Goal: Task Accomplishment & Management: Use online tool/utility

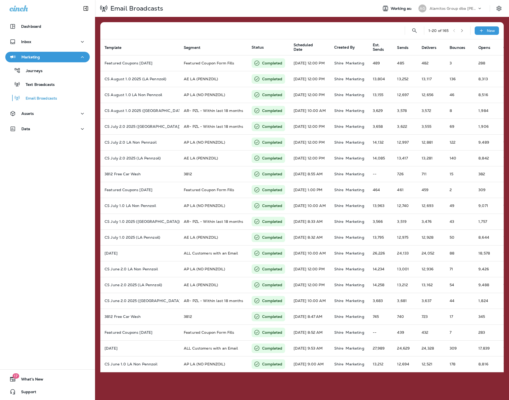
click at [460, 11] on div "Alamitos Group dba [PERSON_NAME]" at bounding box center [452, 8] width 47 height 8
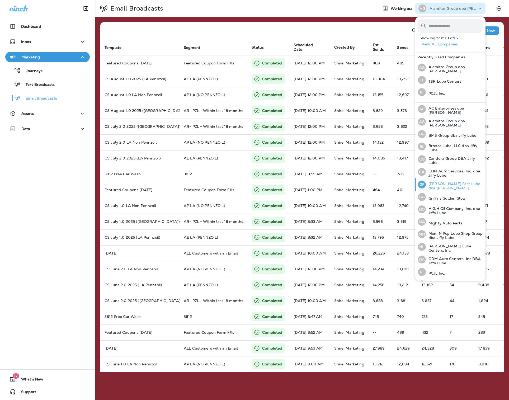
click at [446, 185] on p "[PERSON_NAME] Fast Lube dba [PERSON_NAME]" at bounding box center [455, 186] width 58 height 8
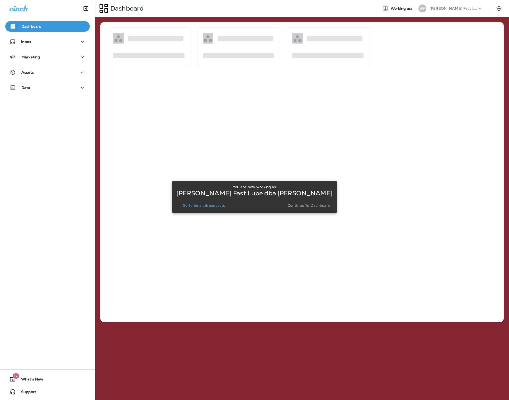
click at [217, 208] on button "Go to Email Broadcasts" at bounding box center [203, 205] width 46 height 7
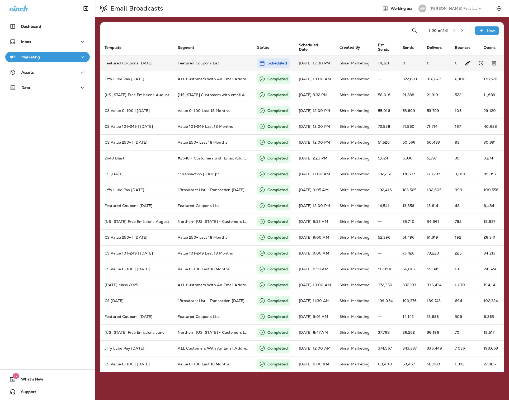
click at [259, 65] on icon at bounding box center [262, 63] width 6 height 6
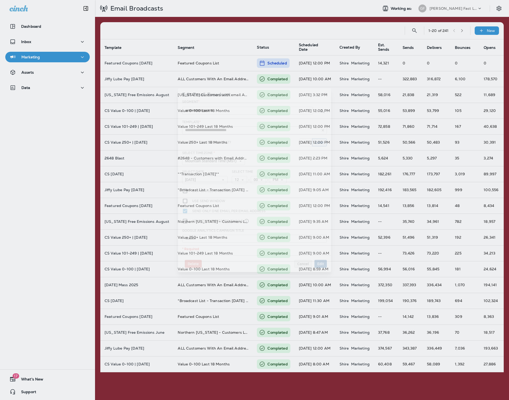
type input "**********"
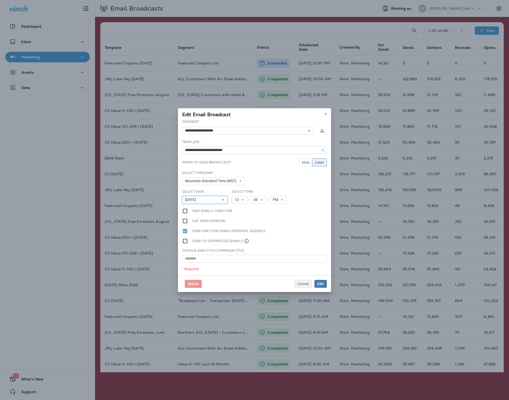
click at [213, 203] on button "[DATE]" at bounding box center [204, 200] width 45 height 8
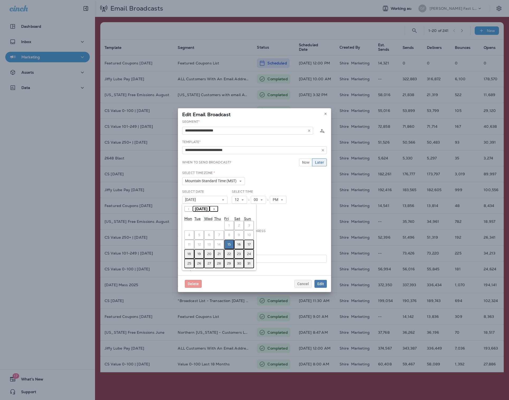
click at [197, 253] on button "19" at bounding box center [199, 253] width 10 height 9
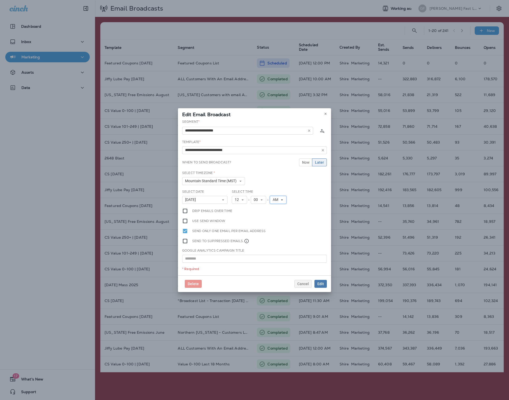
click at [275, 201] on span "AM" at bounding box center [277, 199] width 8 height 4
click at [282, 214] on link "PM" at bounding box center [278, 214] width 17 height 6
click at [316, 283] on button "Edit" at bounding box center [320, 284] width 12 height 8
